Goal: Task Accomplishment & Management: Manage account settings

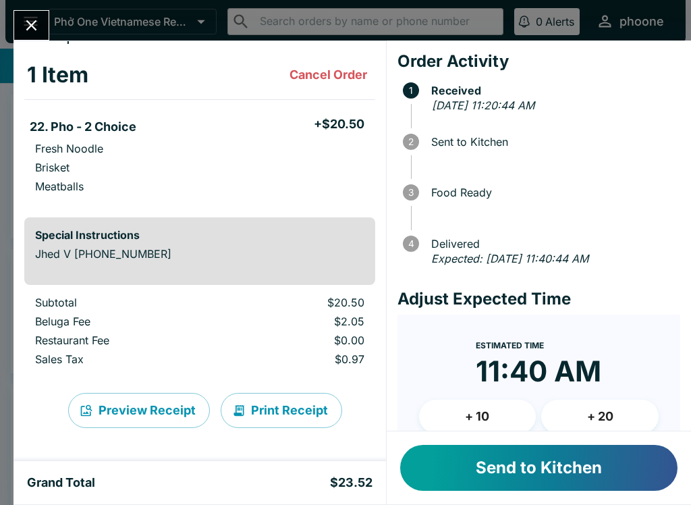
scroll to position [58, 0]
click at [448, 464] on button "Send to Kitchen" at bounding box center [538, 468] width 277 height 46
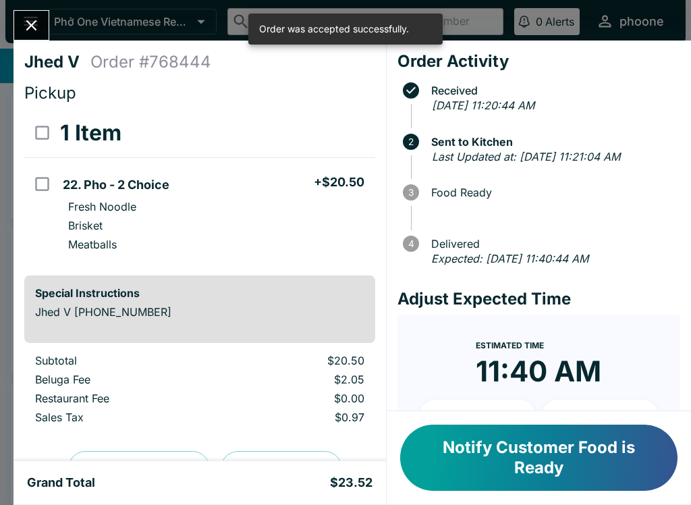
scroll to position [0, 0]
click at [30, 14] on button "Close" at bounding box center [31, 25] width 34 height 29
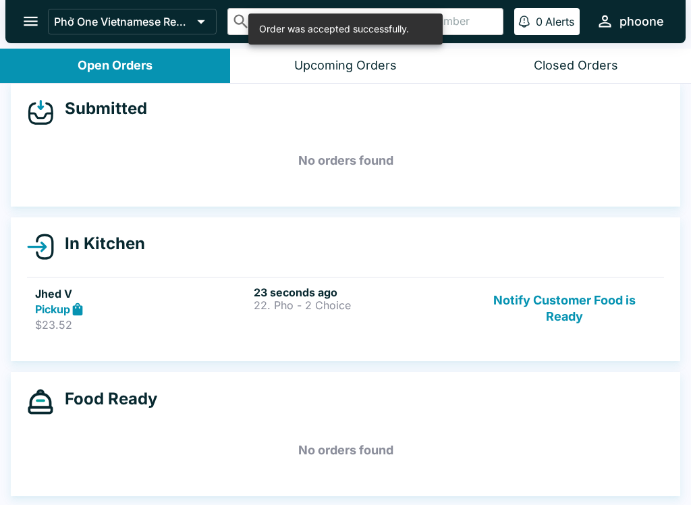
scroll to position [12, 0]
click at [162, 299] on h5 "Jhed V" at bounding box center [141, 294] width 213 height 16
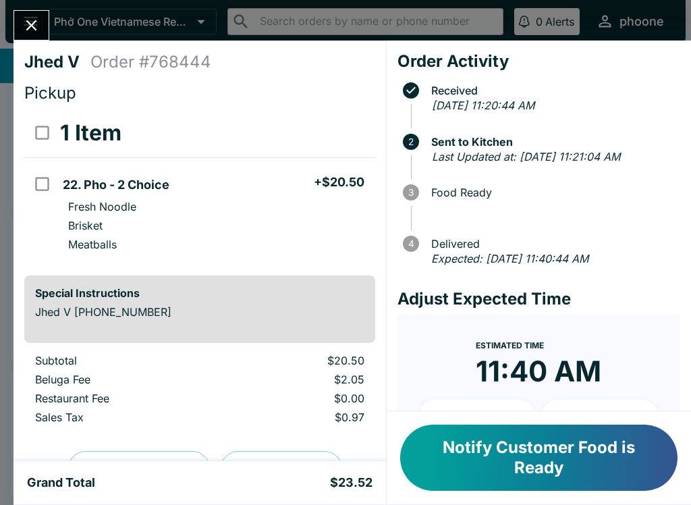
click at [99, 222] on p "Brisket" at bounding box center [85, 226] width 34 height 14
checkbox input "true"
click at [78, 225] on p "Brisket" at bounding box center [85, 226] width 34 height 14
checkbox input "false"
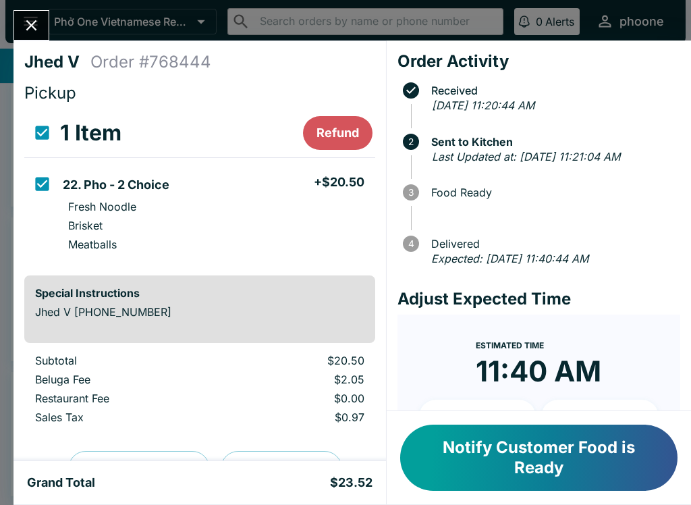
checkbox input "false"
click at [37, 9] on div "Jhed V Order # 768444 Pickup 1 Item 22. Pho - 2 Choice + $20.50 Fresh Noodle Br…" at bounding box center [345, 252] width 691 height 505
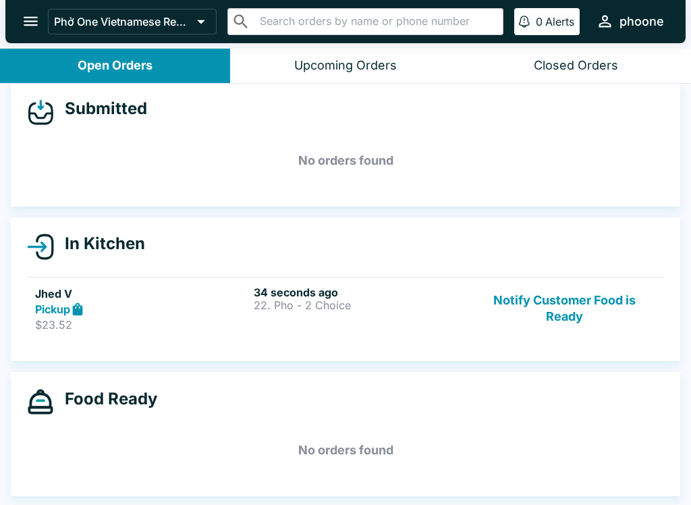
click at [171, 326] on p "$23.52" at bounding box center [141, 325] width 213 height 14
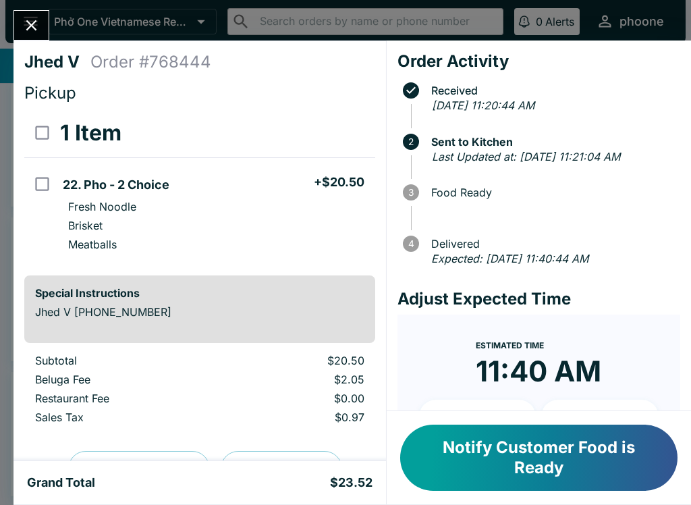
click at [34, 7] on div "Jhed V Order # 768444 Pickup 1 Item 22. Pho - 2 Choice + $20.50 Fresh Noodle Br…" at bounding box center [345, 252] width 691 height 505
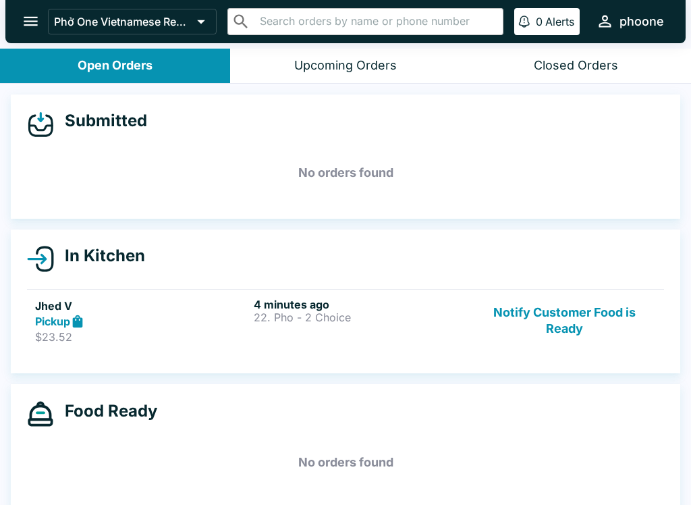
click at [534, 311] on button "Notify Customer Food is Ready" at bounding box center [564, 321] width 183 height 47
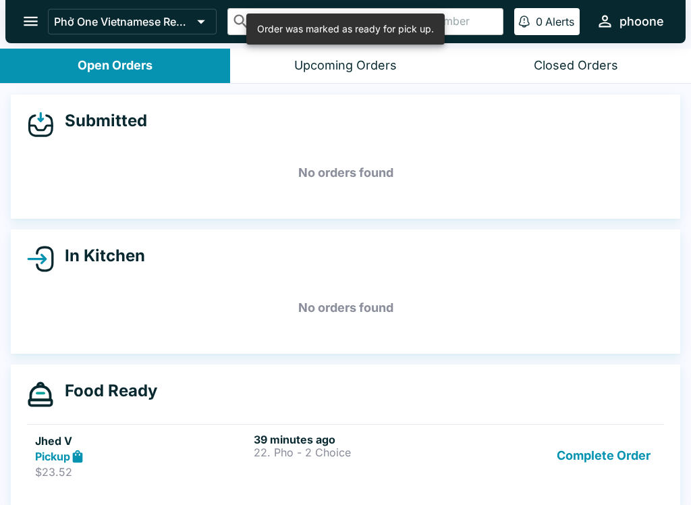
click at [591, 451] on button "Complete Order" at bounding box center [603, 456] width 105 height 47
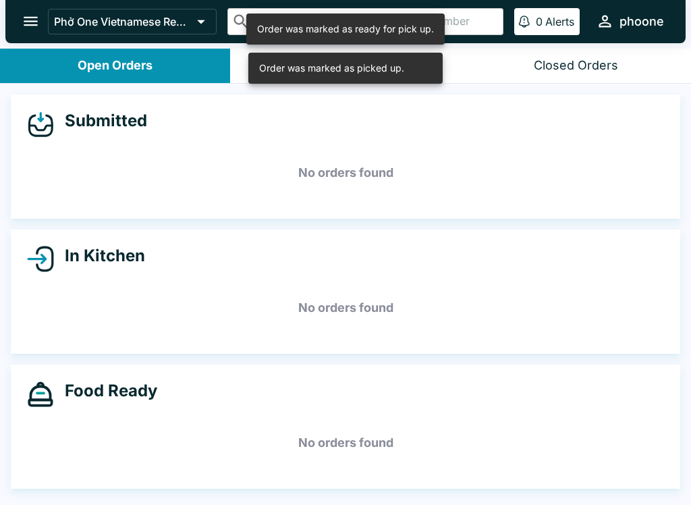
click at [34, 11] on button "open drawer" at bounding box center [31, 21] width 34 height 34
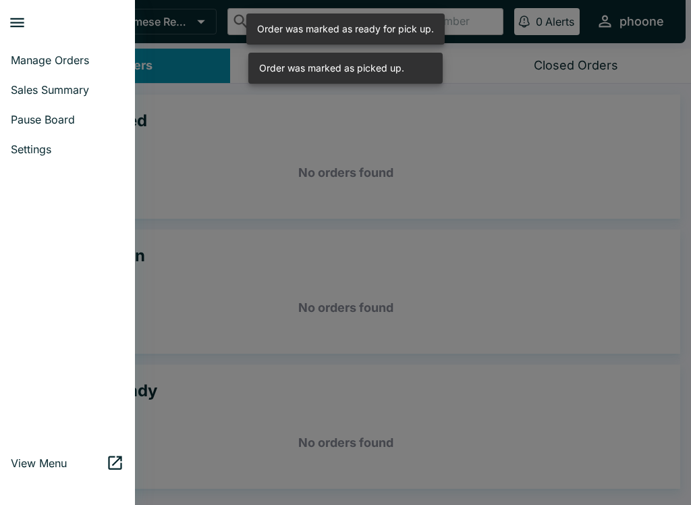
click at [23, 80] on link "Sales Summary" at bounding box center [67, 90] width 135 height 30
select select "03:00"
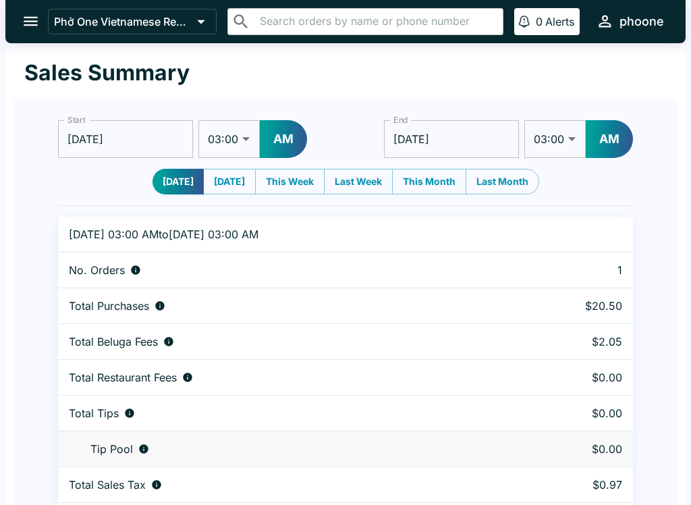
click at [36, 9] on button "open drawer" at bounding box center [31, 21] width 34 height 34
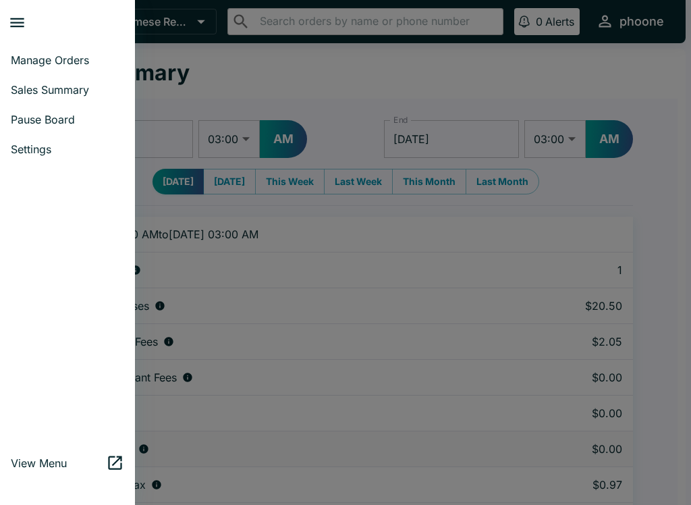
click at [34, 54] on span "Manage Orders" at bounding box center [67, 60] width 113 height 14
